Goal: Use online tool/utility: Use online tool/utility

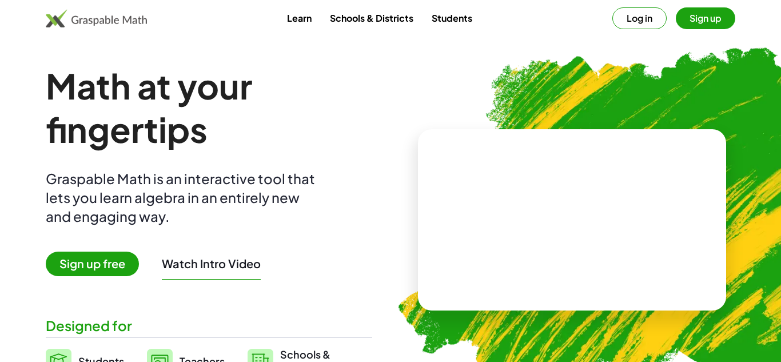
click at [697, 23] on button "Sign up" at bounding box center [705, 18] width 59 height 22
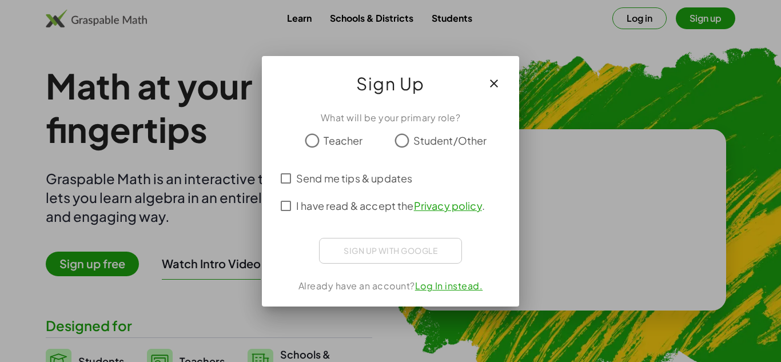
click at [499, 81] on icon "button" at bounding box center [494, 84] width 14 height 14
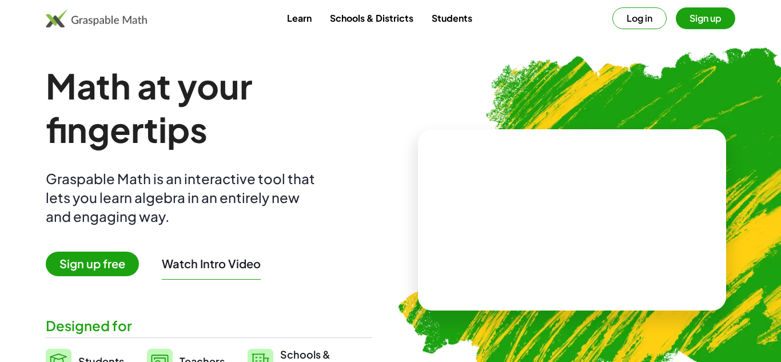
click at [305, 14] on link "Learn" at bounding box center [299, 17] width 43 height 21
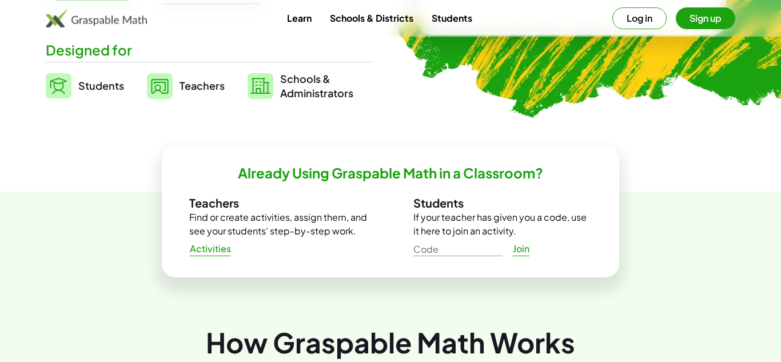
scroll to position [280, 0]
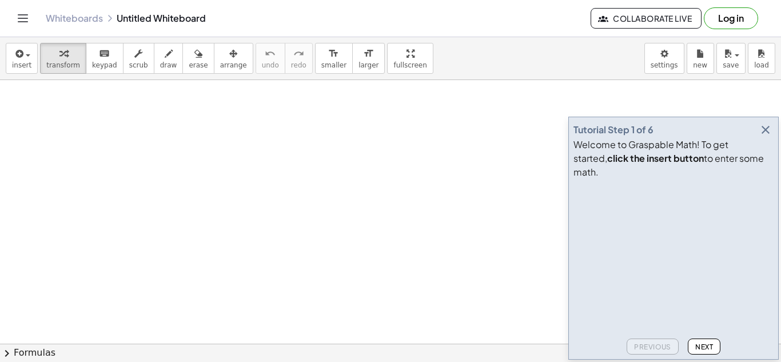
click at [651, 269] on video at bounding box center [659, 227] width 172 height 86
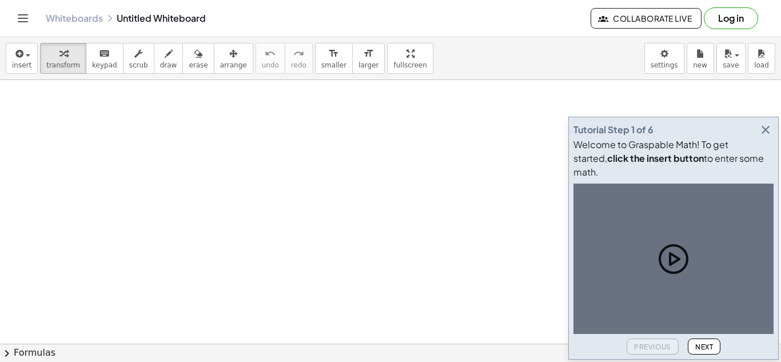
click at [667, 270] on icon at bounding box center [673, 258] width 27 height 27
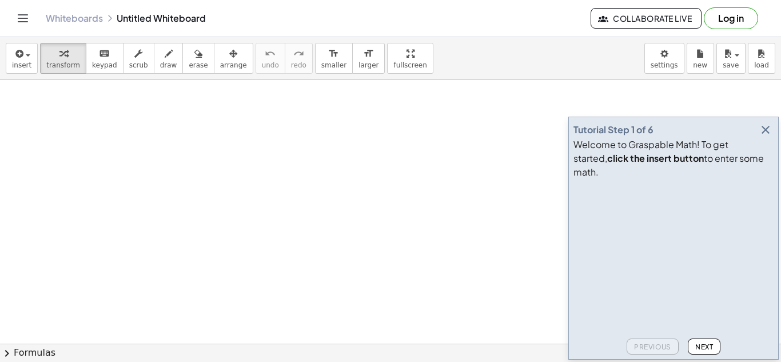
click at [707, 343] on span "Next" at bounding box center [704, 346] width 18 height 9
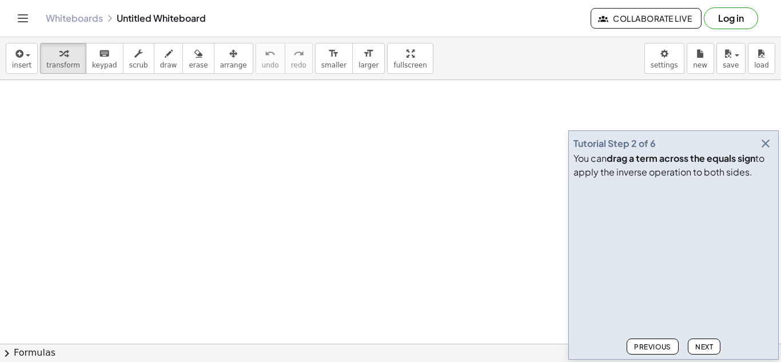
click at [707, 343] on span "Next" at bounding box center [704, 346] width 18 height 9
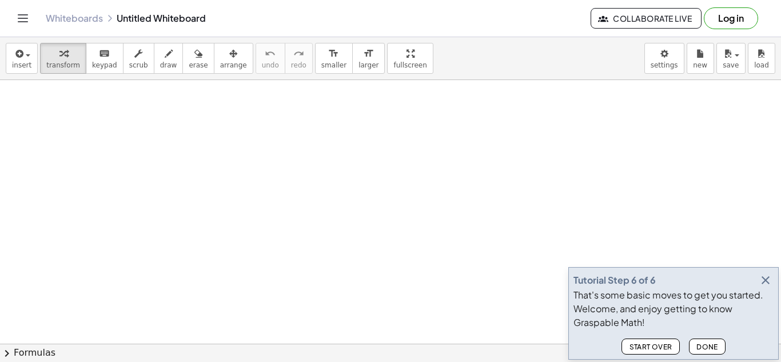
click at [767, 276] on icon "button" at bounding box center [766, 280] width 14 height 14
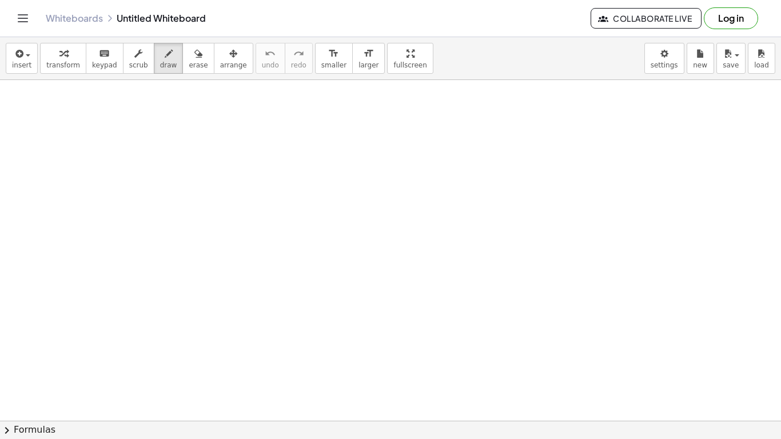
click at [225, 146] on div at bounding box center [390, 420] width 781 height 681
drag, startPoint x: 234, startPoint y: 180, endPoint x: 237, endPoint y: 201, distance: 20.7
click at [237, 201] on div at bounding box center [390, 420] width 781 height 681
drag, startPoint x: 240, startPoint y: 190, endPoint x: 226, endPoint y: 177, distance: 18.6
click at [226, 177] on div at bounding box center [390, 420] width 781 height 681
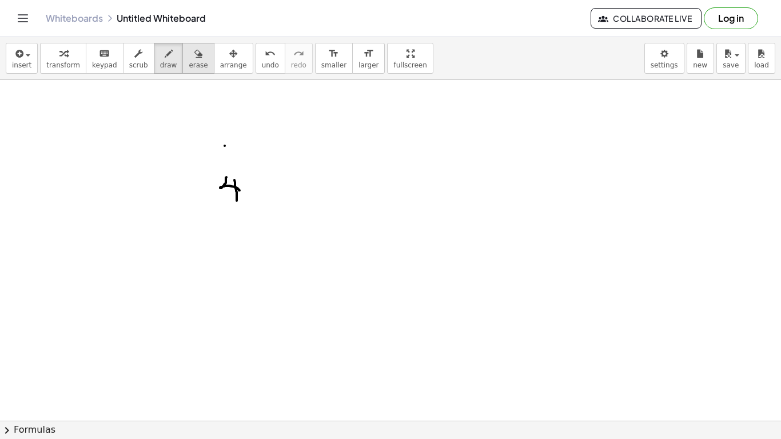
click at [194, 59] on icon "button" at bounding box center [198, 54] width 8 height 14
click at [238, 190] on div at bounding box center [390, 420] width 781 height 681
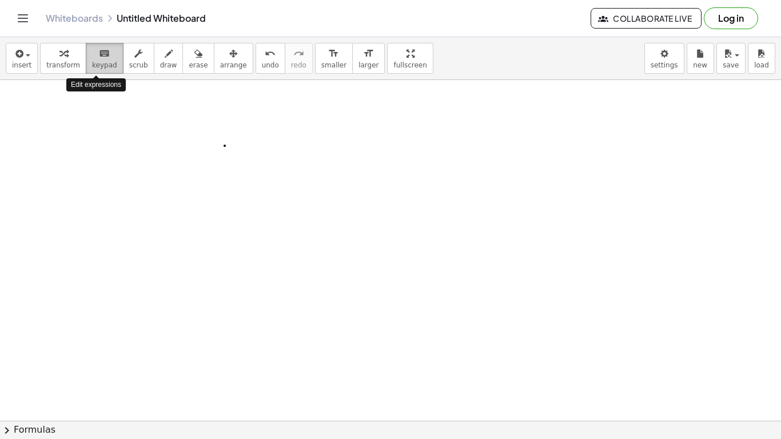
click at [95, 65] on span "keypad" at bounding box center [104, 65] width 25 height 8
click at [202, 144] on div at bounding box center [390, 420] width 781 height 681
click at [95, 63] on span "keypad" at bounding box center [104, 65] width 25 height 8
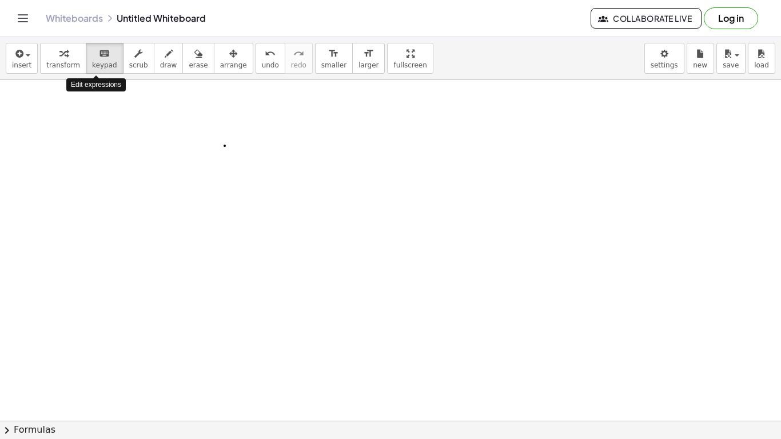
drag, startPoint x: 95, startPoint y: 63, endPoint x: 138, endPoint y: 124, distance: 75.0
click at [138, 124] on div "insert select one: Math Expression Function Text Youtube Video Graphing Geometr…" at bounding box center [390, 238] width 781 height 402
click at [138, 124] on div at bounding box center [390, 420] width 781 height 681
click at [412, 270] on div at bounding box center [390, 420] width 781 height 681
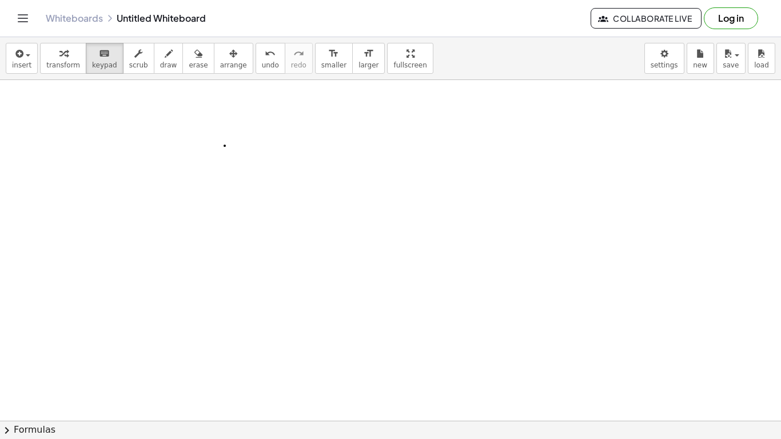
click at [412, 270] on div at bounding box center [390, 420] width 781 height 681
click at [196, 152] on div at bounding box center [390, 420] width 781 height 681
click at [26, 62] on span "insert" at bounding box center [21, 65] width 19 height 8
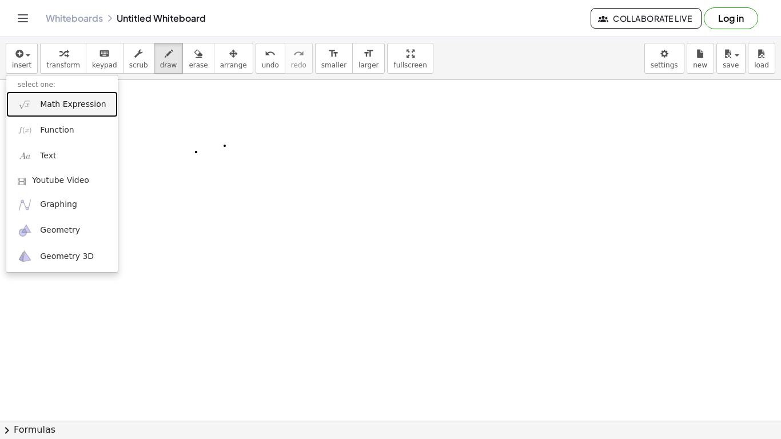
click at [71, 111] on link "Math Expression" at bounding box center [61, 104] width 111 height 26
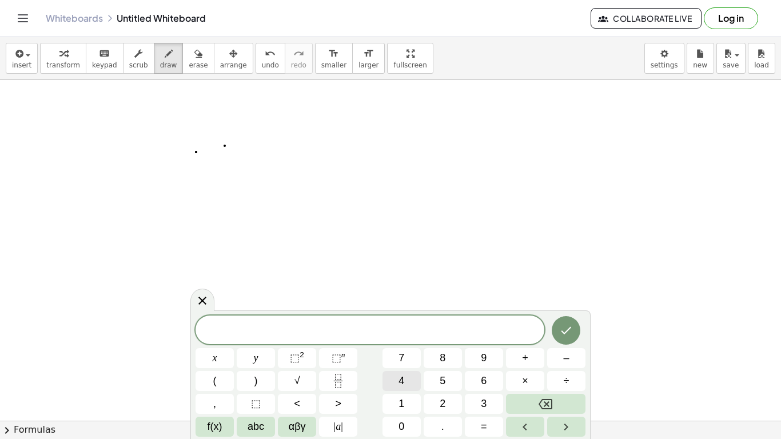
click at [408, 361] on button "4" at bounding box center [401, 381] width 38 height 20
click at [254, 361] on span "abc" at bounding box center [256, 426] width 17 height 15
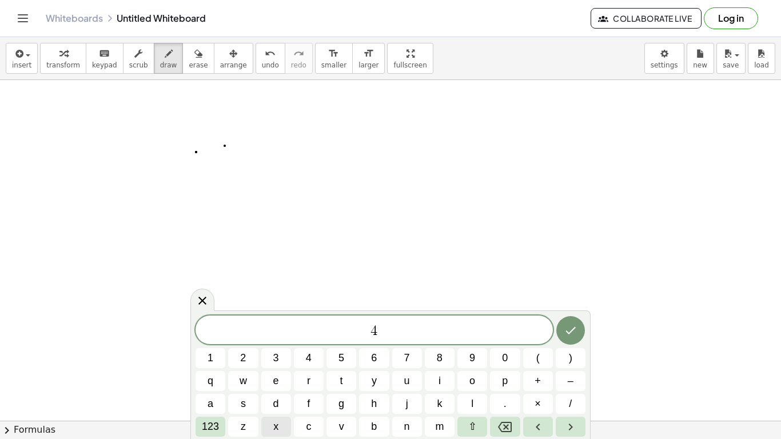
click at [276, 361] on span "x" at bounding box center [275, 426] width 5 height 15
click at [212, 361] on span "123" at bounding box center [210, 426] width 17 height 15
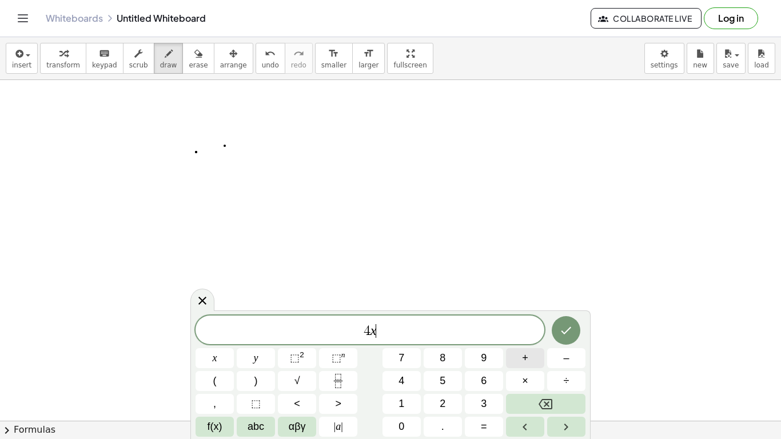
click at [518, 361] on button "+" at bounding box center [525, 358] width 38 height 20
click at [437, 361] on button "5" at bounding box center [443, 381] width 38 height 20
click at [484, 361] on span "=" at bounding box center [484, 426] width 6 height 15
click at [484, 361] on span "6" at bounding box center [484, 380] width 6 height 15
click at [525, 361] on span "×" at bounding box center [525, 380] width 6 height 15
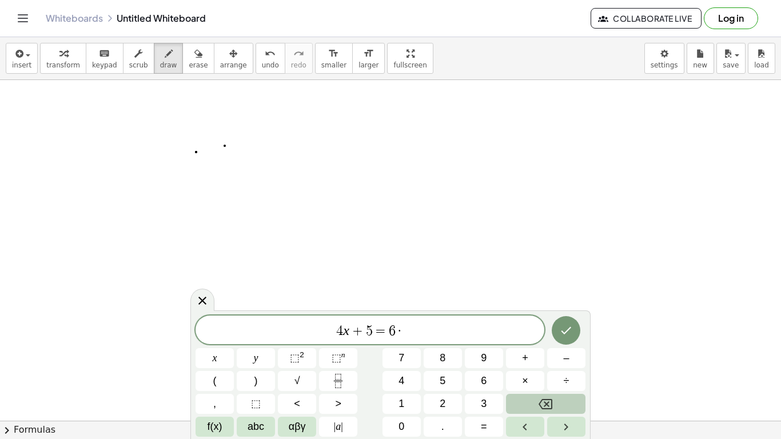
click at [546, 361] on icon "Backspace" at bounding box center [546, 404] width 14 height 14
click at [261, 361] on span "abc" at bounding box center [256, 426] width 17 height 15
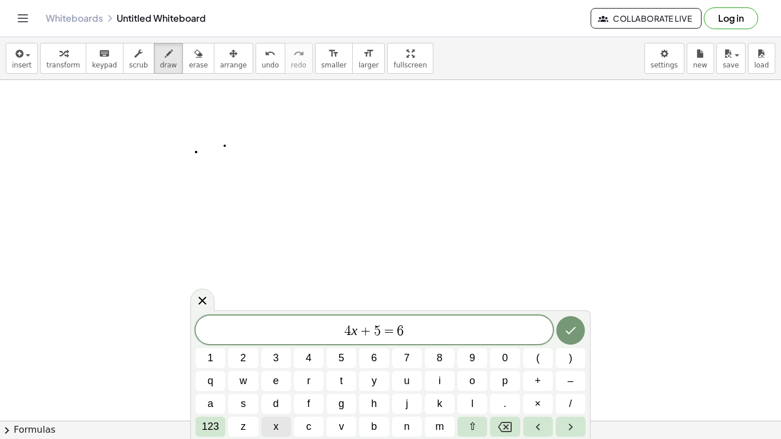
click at [270, 361] on button "x" at bounding box center [276, 427] width 30 height 20
click at [202, 361] on span "123" at bounding box center [210, 426] width 17 height 15
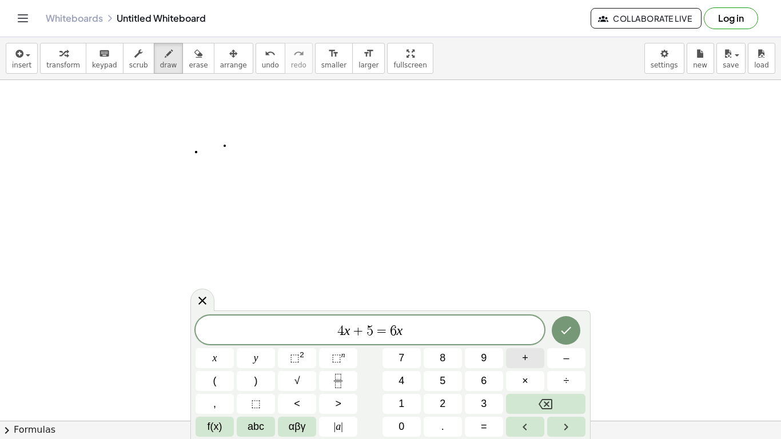
click at [525, 361] on span "+" at bounding box center [525, 357] width 6 height 15
click at [487, 359] on button "9" at bounding box center [484, 358] width 38 height 20
click at [565, 322] on button "Done" at bounding box center [566, 330] width 29 height 29
